Goal: Register for event/course

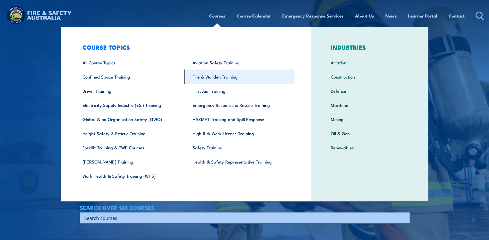
drag, startPoint x: 0, startPoint y: 0, endPoint x: 221, endPoint y: 77, distance: 233.8
click at [221, 77] on link "Fire & Warden Training" at bounding box center [240, 77] width 110 height 14
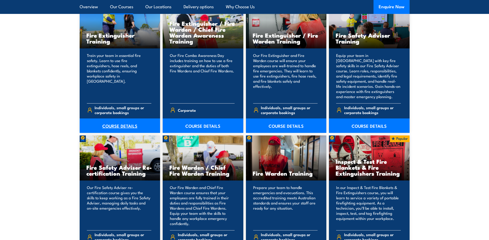
scroll to position [593, 0]
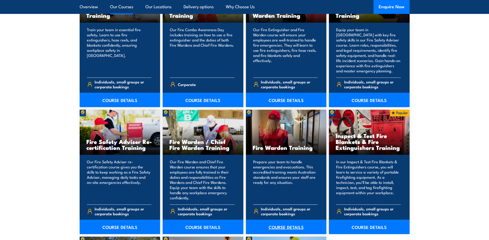
click at [289, 227] on link "COURSE DETAILS" at bounding box center [286, 227] width 81 height 14
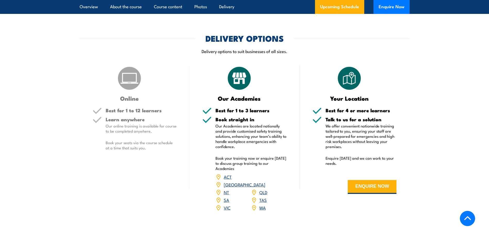
scroll to position [826, 0]
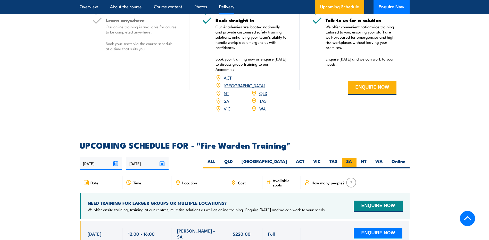
click at [349, 159] on label "SA" at bounding box center [349, 164] width 15 height 10
click at [352, 159] on input "SA" at bounding box center [353, 160] width 3 height 3
radio input "true"
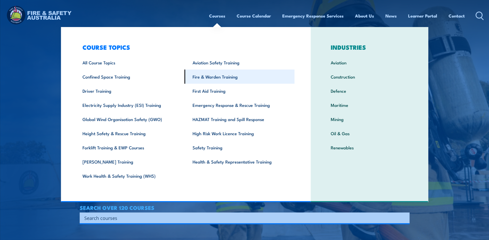
click at [208, 77] on link "Fire & Warden Training" at bounding box center [240, 77] width 110 height 14
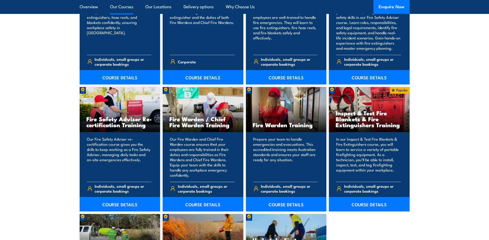
scroll to position [619, 0]
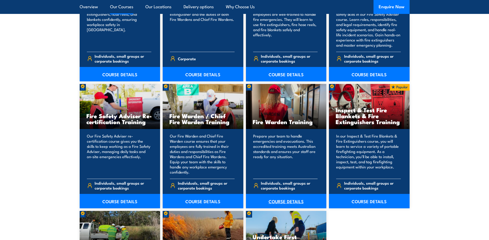
click at [296, 201] on link "COURSE DETAILS" at bounding box center [286, 201] width 81 height 14
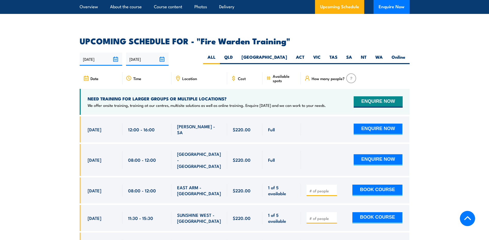
scroll to position [929, 0]
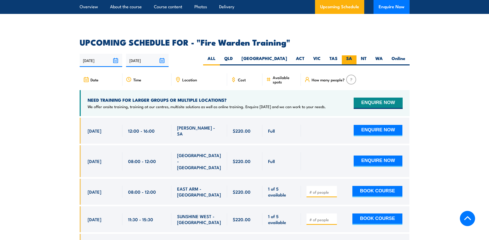
click at [349, 55] on label "SA" at bounding box center [349, 60] width 15 height 10
click at [352, 55] on input "SA" at bounding box center [353, 56] width 3 height 3
radio input "true"
